Goal: Task Accomplishment & Management: Complete application form

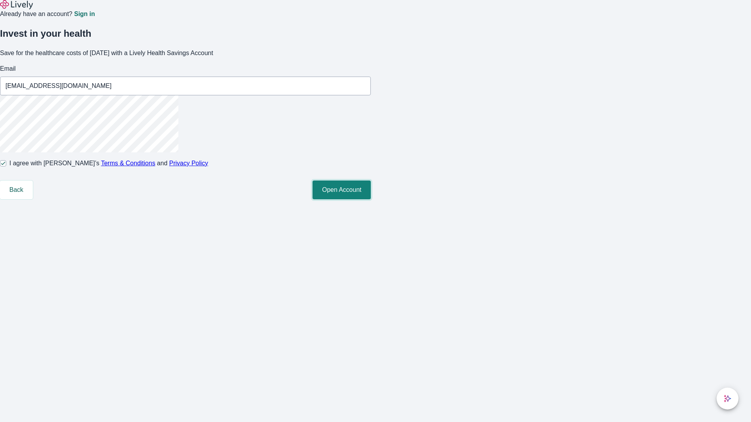
click at [371, 199] on button "Open Account" at bounding box center [341, 190] width 58 height 19
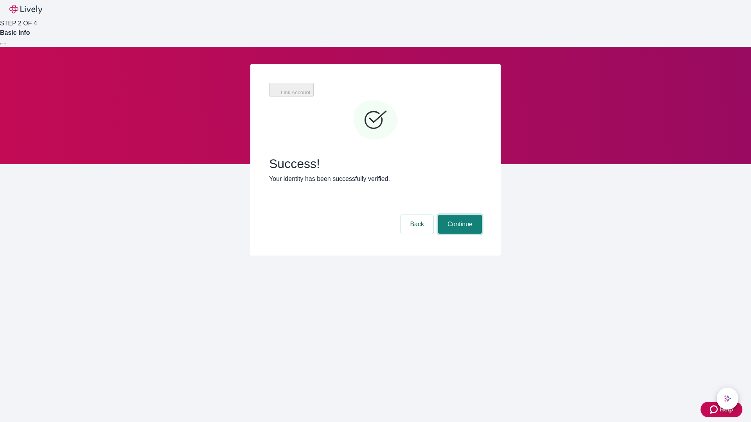
click at [459, 215] on button "Continue" at bounding box center [460, 224] width 44 height 19
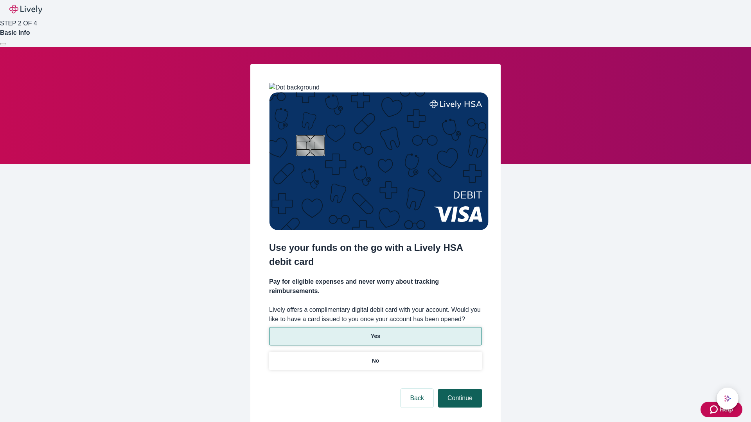
click at [375, 357] on p "No" at bounding box center [375, 361] width 7 height 8
click at [459, 389] on button "Continue" at bounding box center [460, 398] width 44 height 19
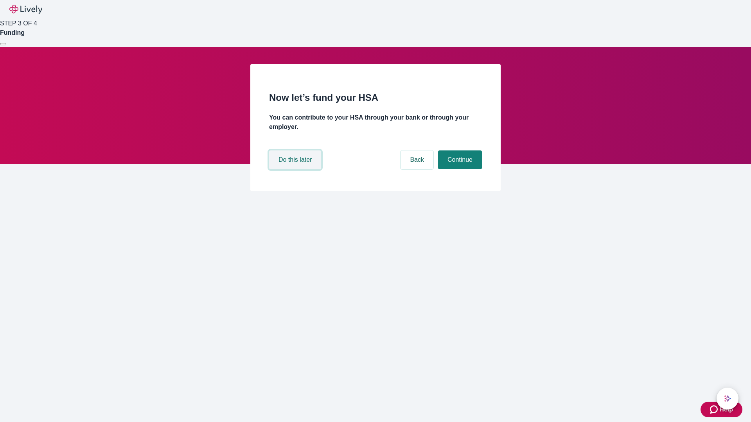
click at [296, 169] on button "Do this later" at bounding box center [295, 160] width 52 height 19
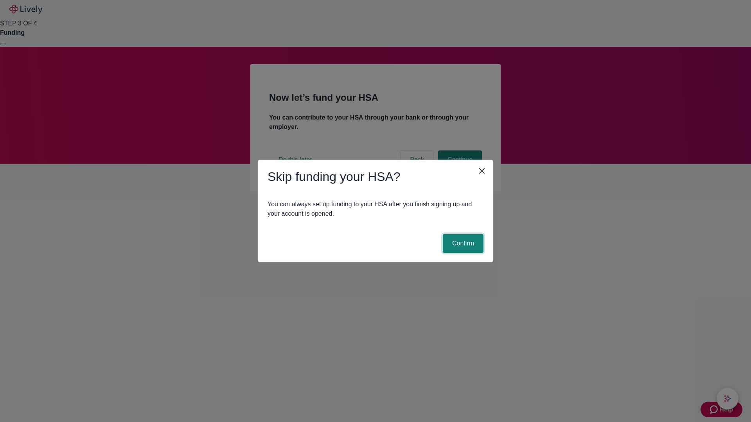
click at [462, 244] on button "Confirm" at bounding box center [463, 243] width 41 height 19
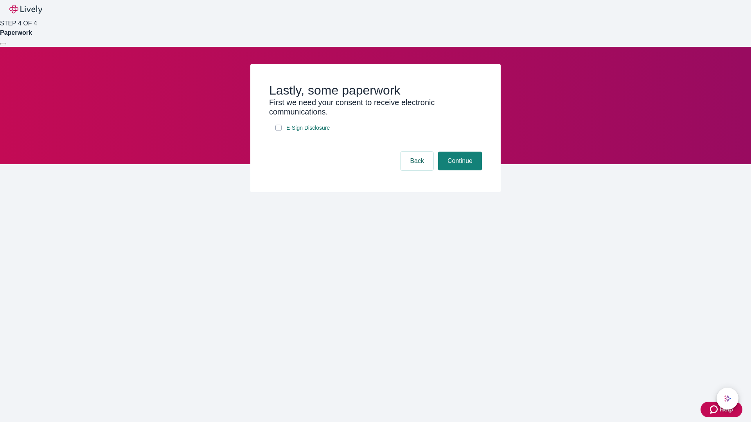
click at [278, 131] on input "E-Sign Disclosure" at bounding box center [278, 128] width 6 height 6
checkbox input "true"
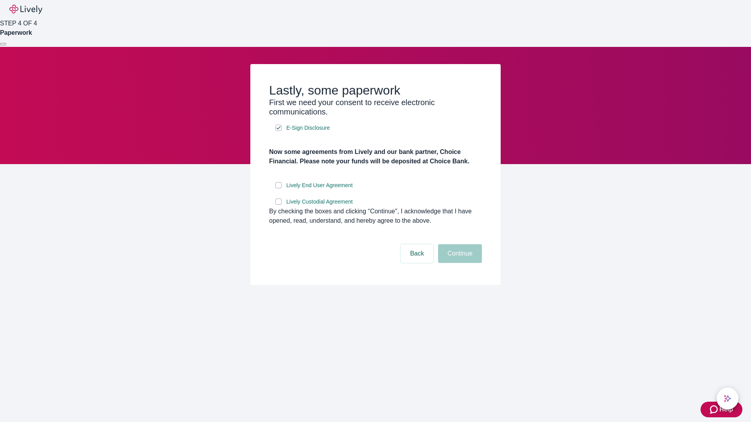
click at [278, 188] on input "Lively End User Agreement" at bounding box center [278, 185] width 6 height 6
checkbox input "true"
click at [278, 205] on input "Lively Custodial Agreement" at bounding box center [278, 202] width 6 height 6
checkbox input "true"
click at [459, 263] on button "Continue" at bounding box center [460, 253] width 44 height 19
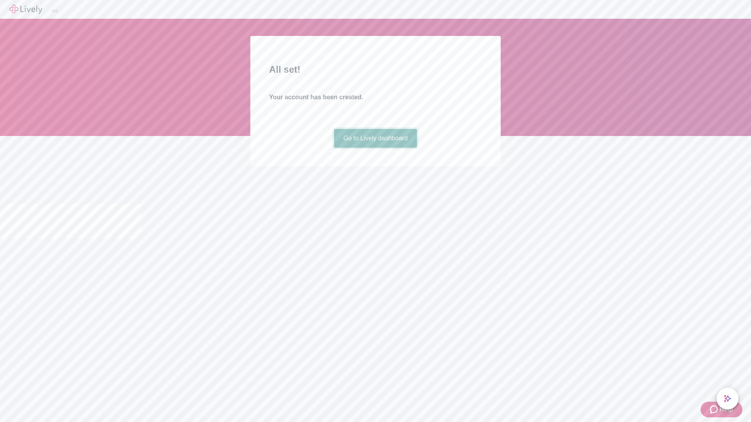
click at [375, 148] on link "Go to Lively dashboard" at bounding box center [375, 138] width 83 height 19
